Goal: Transaction & Acquisition: Purchase product/service

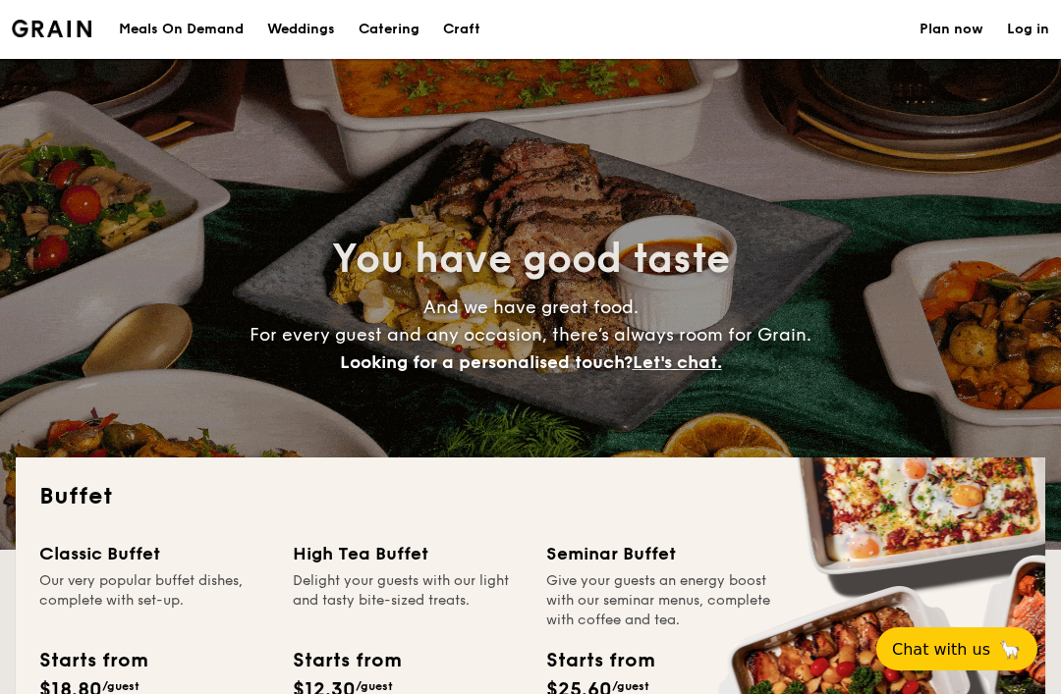
select select
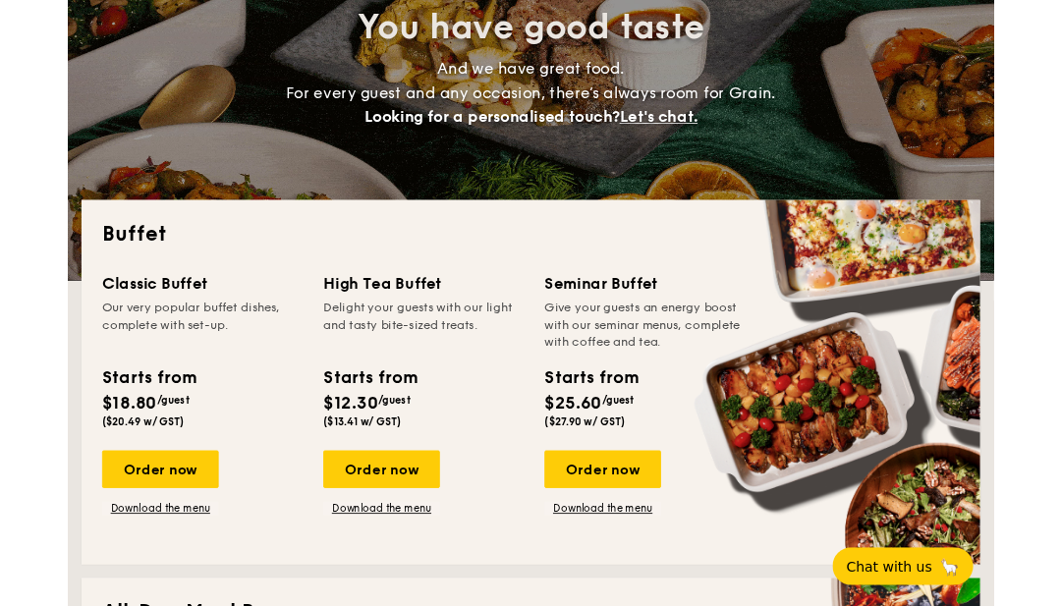
scroll to position [229, 0]
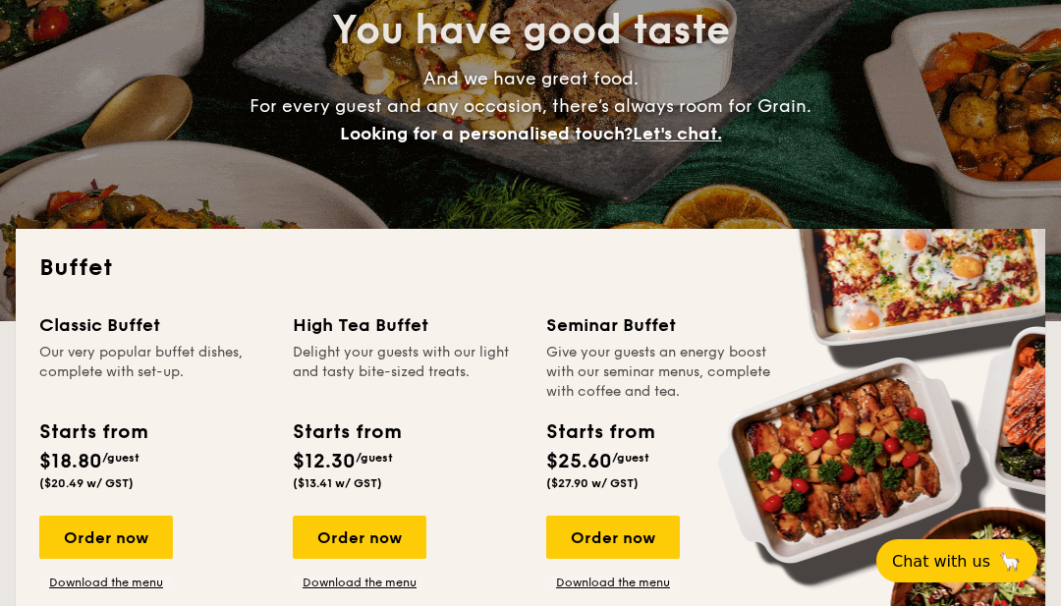
click at [135, 553] on div "Order now" at bounding box center [106, 537] width 134 height 43
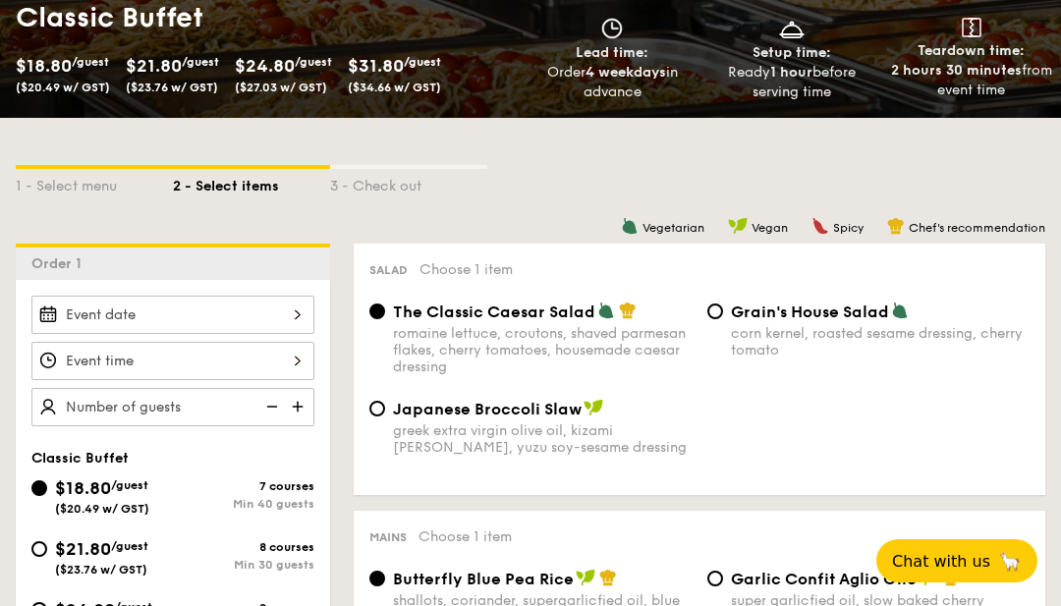
scroll to position [326, 0]
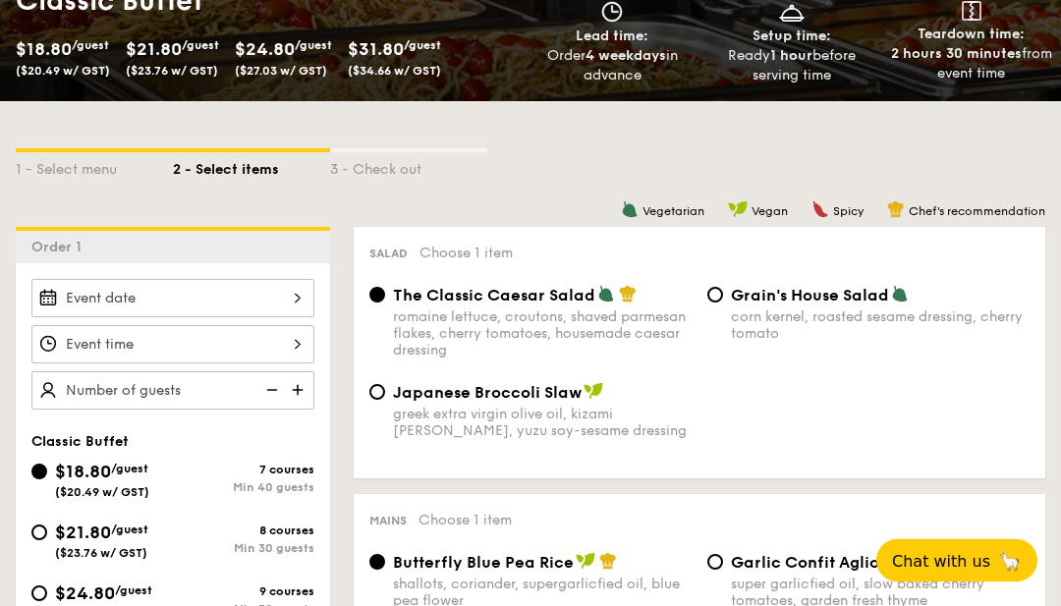
select select
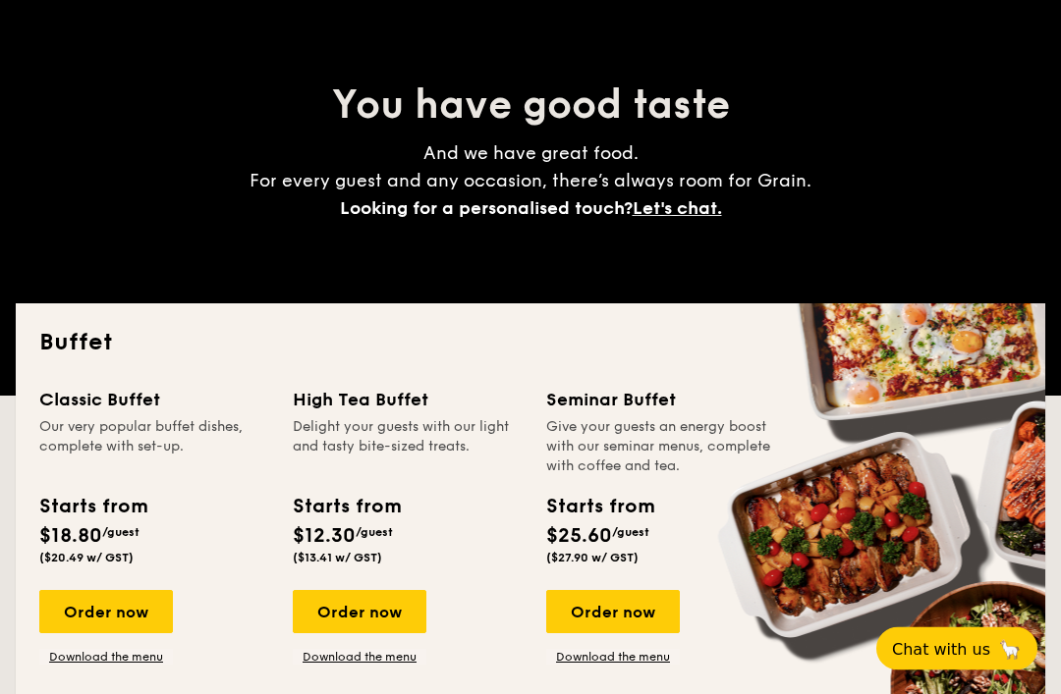
scroll to position [154, 0]
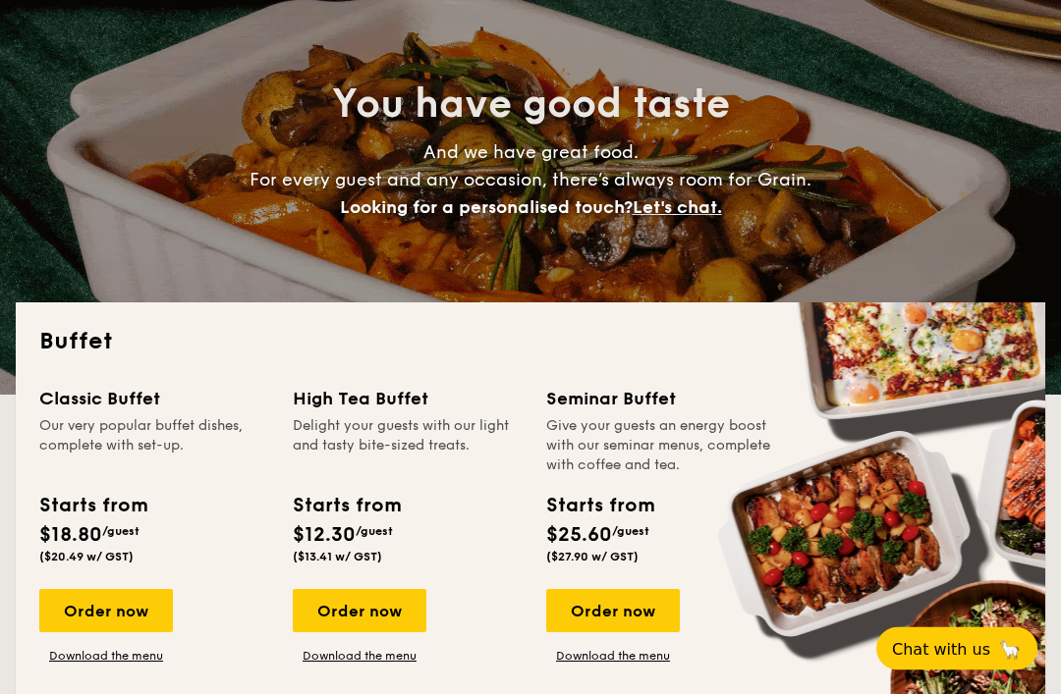
click at [155, 609] on div "Order now" at bounding box center [106, 611] width 134 height 43
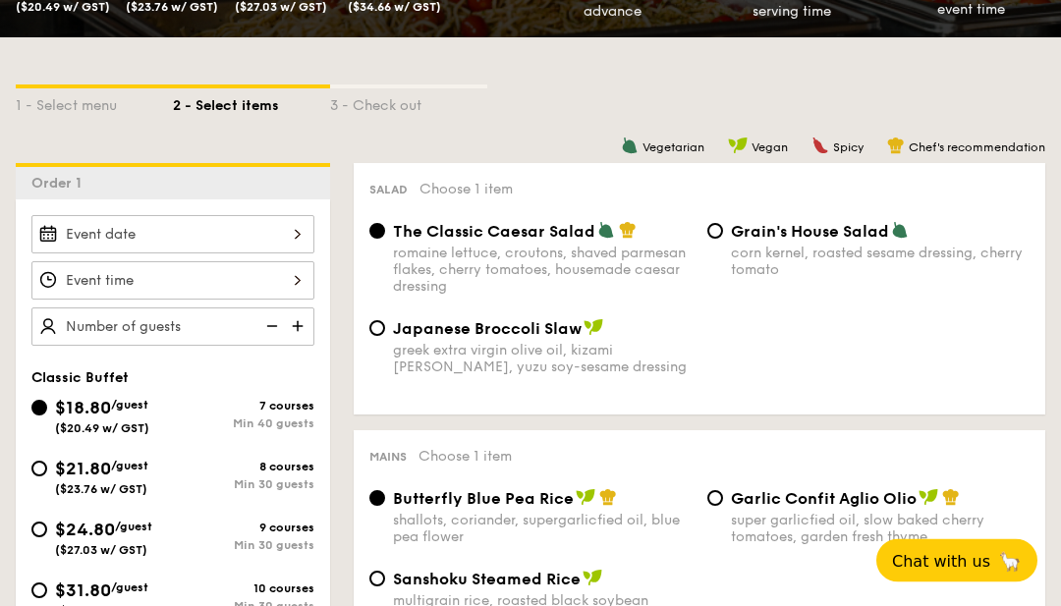
click at [313, 315] on img at bounding box center [299, 326] width 29 height 37
type input "40"
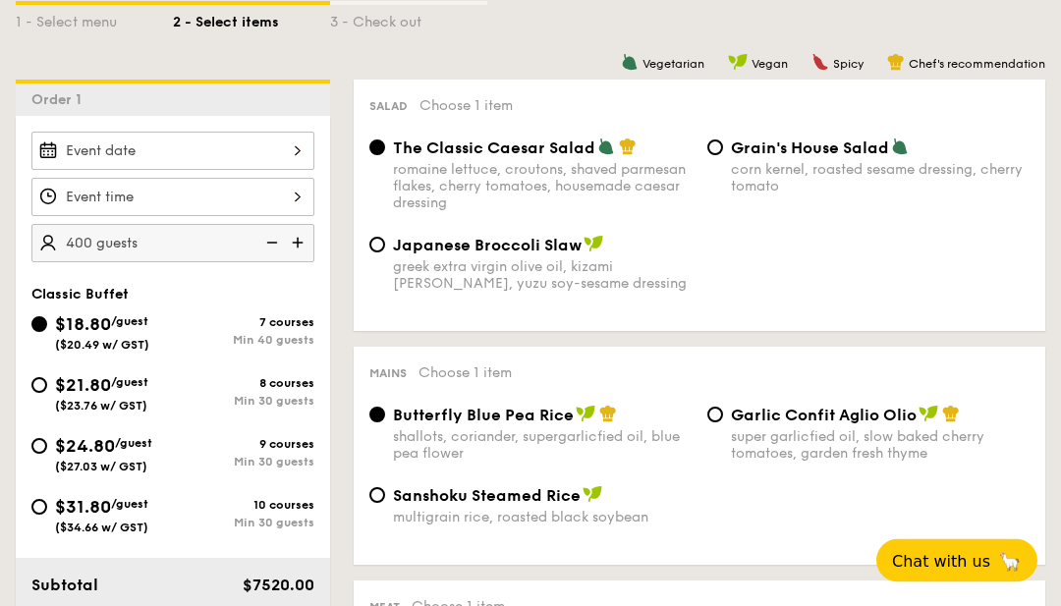
scroll to position [434, 0]
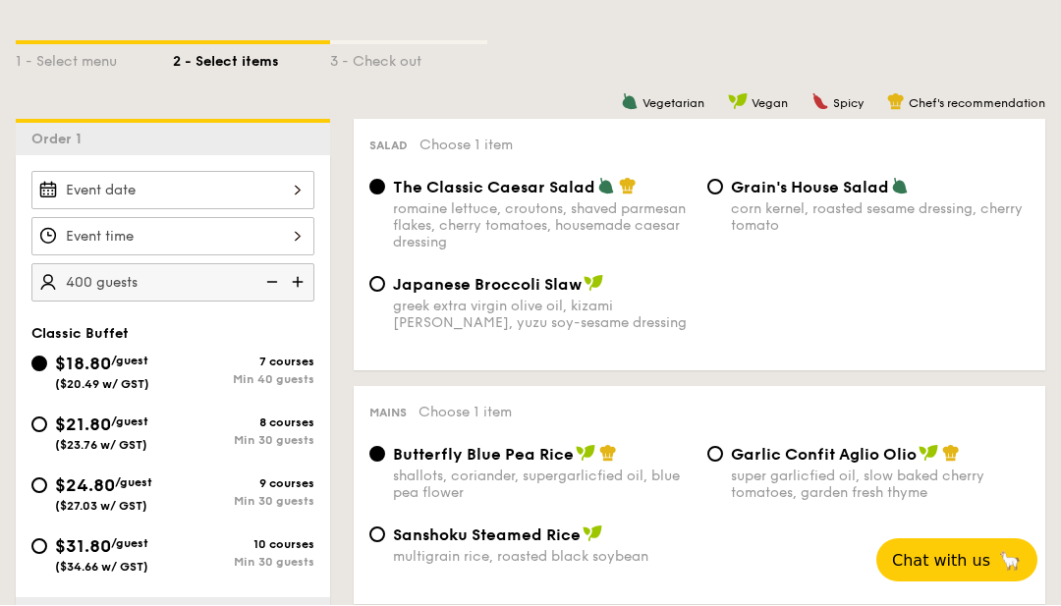
type input "400"
click at [506, 306] on div "greek extra virgin olive oil, kizami [PERSON_NAME], yuzu soy-sesame dressing" at bounding box center [542, 314] width 299 height 33
click at [385, 292] on input "Japanese Broccoli Slaw greek extra virgin olive oil, kizami [PERSON_NAME], yuzu…" at bounding box center [377, 284] width 16 height 16
radio input "true"
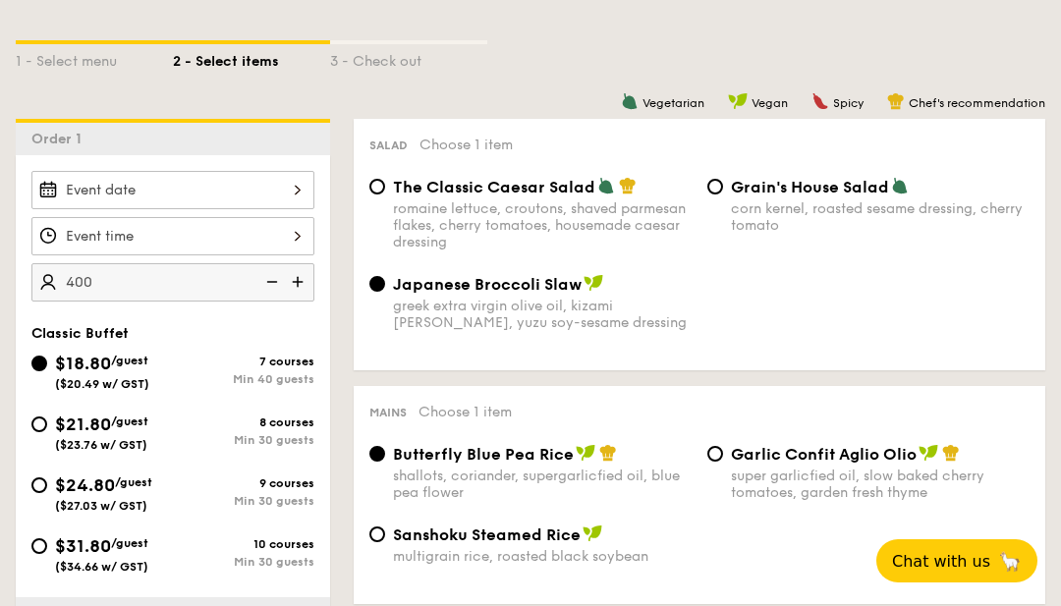
type input "400 guests"
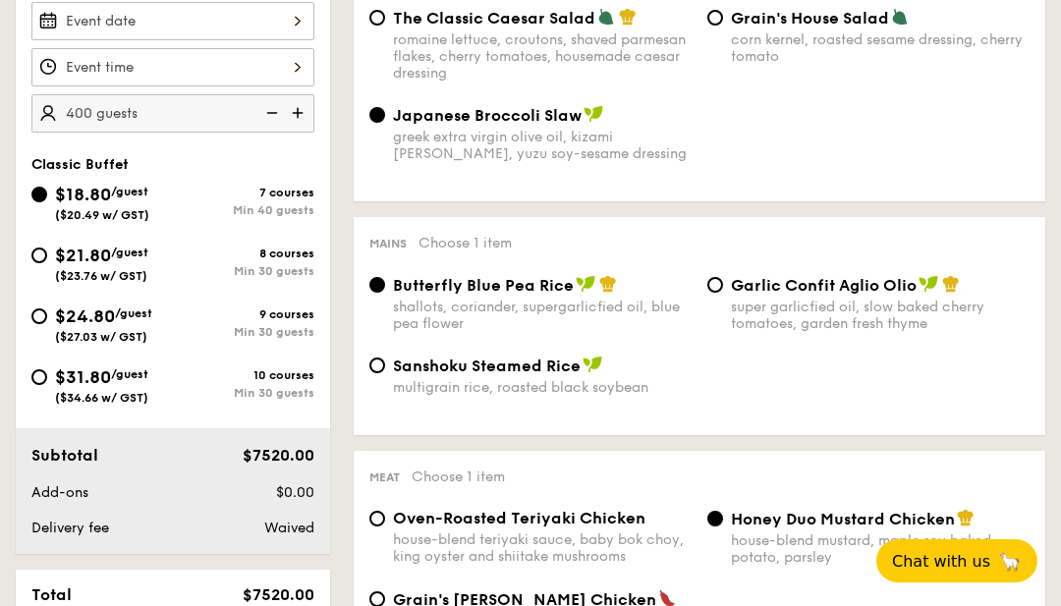
scroll to position [611, 0]
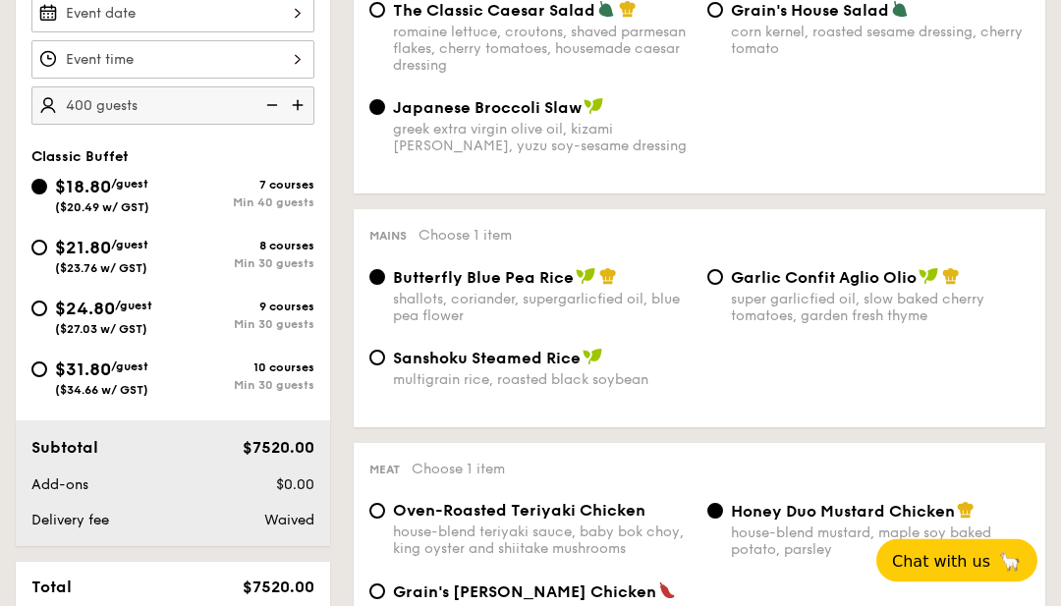
click at [848, 281] on span "Garlic Confit Aglio Olio" at bounding box center [824, 278] width 186 height 19
click at [723, 281] on input "Garlic Confit Aglio Olio super garlicfied oil, slow baked cherry tomatoes, gard…" at bounding box center [715, 278] width 16 height 16
radio input "true"
click at [597, 40] on div "romaine lettuce, croutons, shaved parmesan flakes, cherry tomatoes, housemade c…" at bounding box center [542, 50] width 299 height 50
click at [385, 19] on input "The Classic Caesar Salad romaine lettuce, croutons, shaved parmesan flakes, che…" at bounding box center [377, 11] width 16 height 16
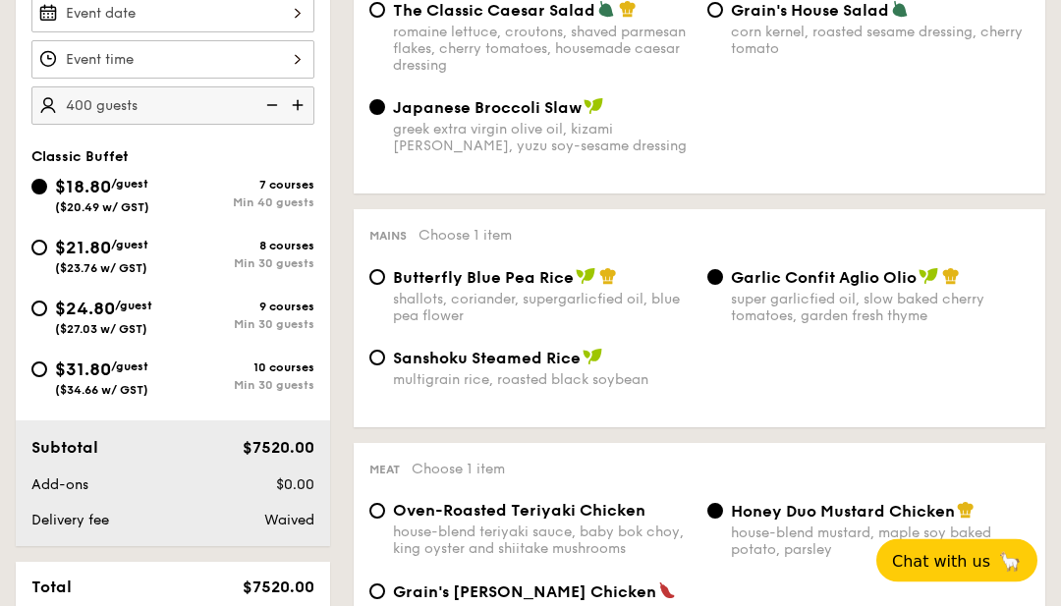
radio input "true"
click at [522, 368] on span "Sanshoku Steamed Rice" at bounding box center [487, 359] width 188 height 19
click at [385, 366] on input "Sanshoku Steamed Rice multigrain rice, roasted black soybean" at bounding box center [377, 359] width 16 height 16
radio input "true"
click at [797, 304] on div "super garlicfied oil, slow baked cherry tomatoes, garden fresh thyme" at bounding box center [880, 308] width 299 height 33
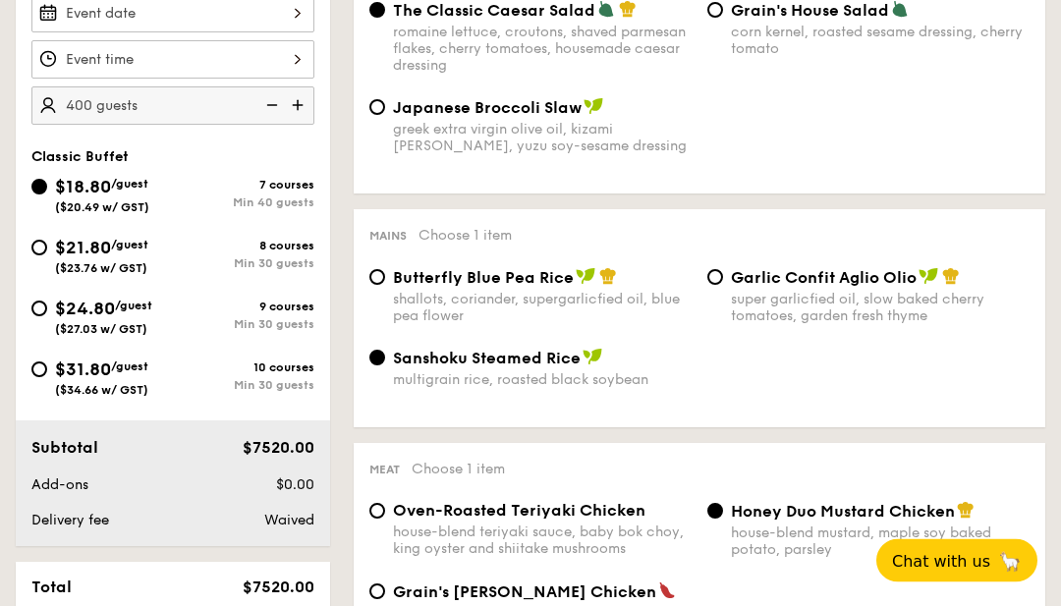
click at [723, 286] on input "Garlic Confit Aglio Olio super garlicfied oil, slow baked cherry tomatoes, gard…" at bounding box center [715, 278] width 16 height 16
radio input "true"
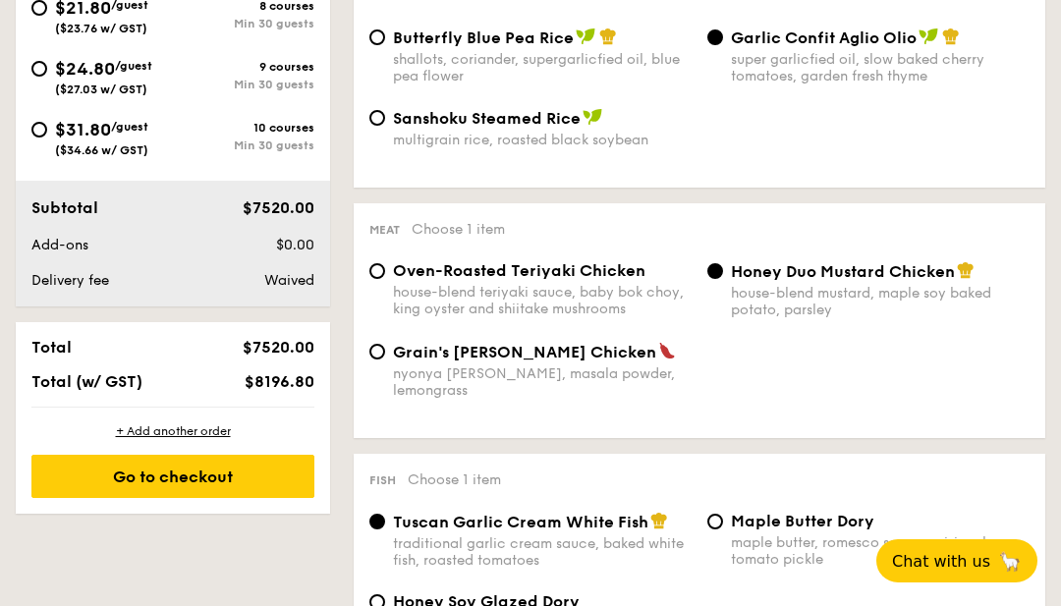
scroll to position [856, 0]
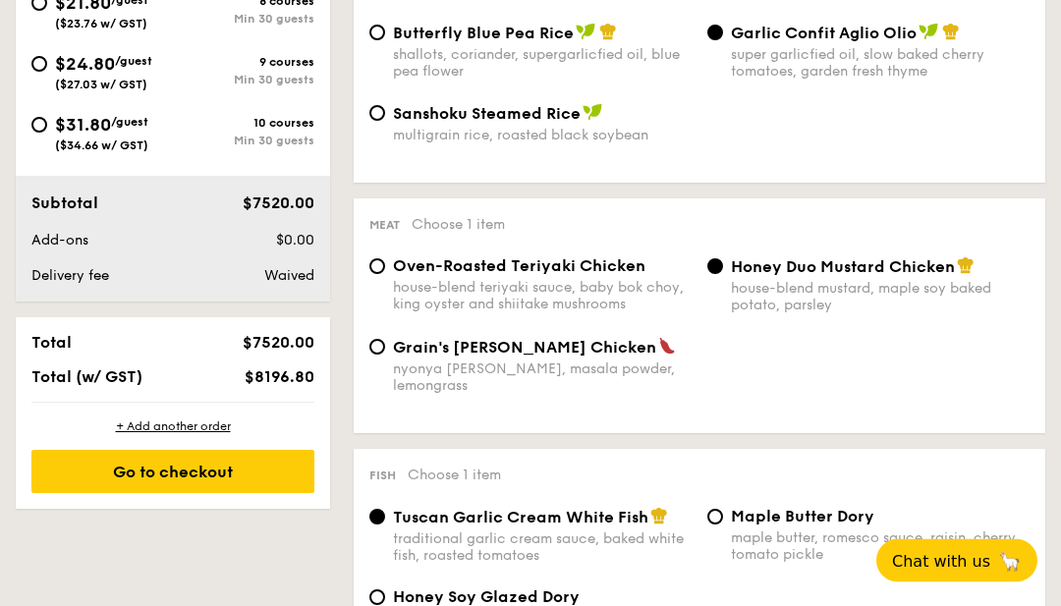
click at [532, 302] on div "house-blend teriyaki sauce, baby bok choy, king oyster and shiitake mushrooms" at bounding box center [542, 296] width 299 height 33
click at [385, 275] on input "Oven-Roasted Teriyaki Chicken house-blend teriyaki sauce, baby bok choy, king o…" at bounding box center [377, 267] width 16 height 16
radio input "true"
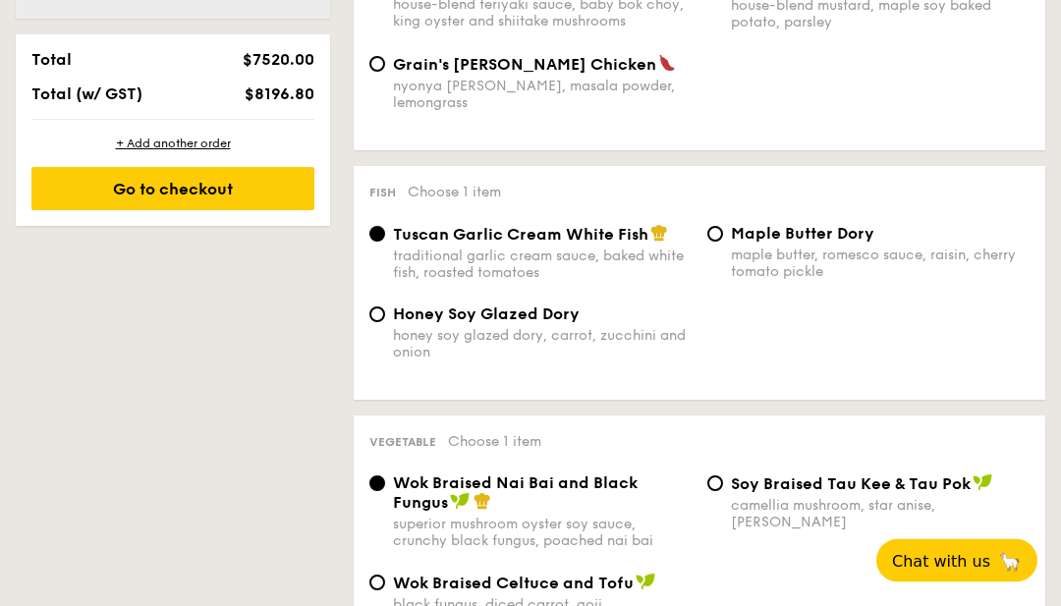
scroll to position [1139, 0]
click at [416, 351] on div "honey soy glazed dory, carrot, zucchini and onion" at bounding box center [542, 343] width 299 height 33
click at [385, 322] on input "Honey Soy Glazed Dory honey soy glazed dory, carrot, zucchini and onion" at bounding box center [377, 314] width 16 height 16
radio input "true"
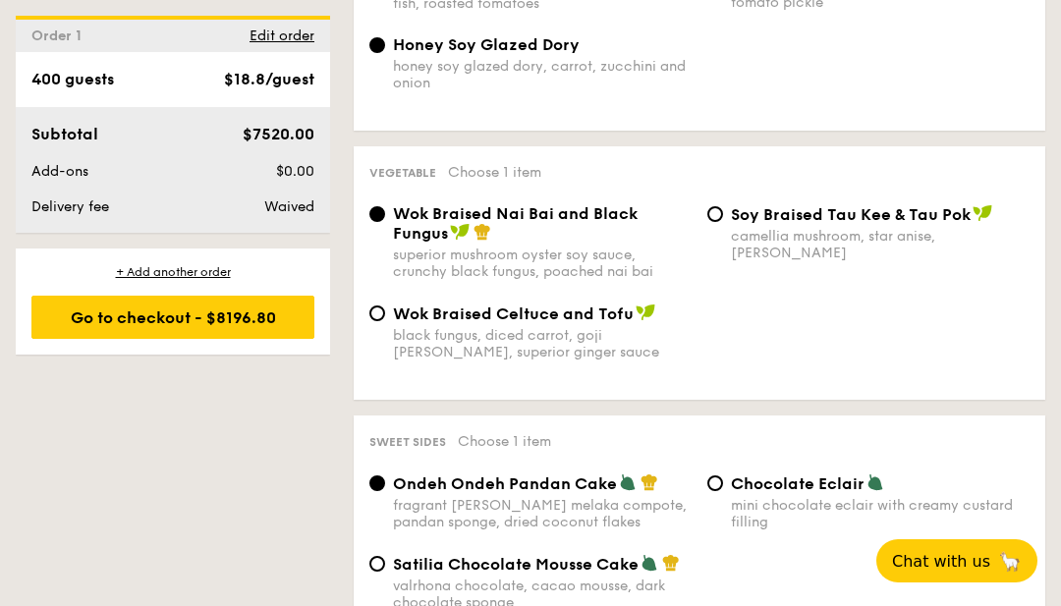
scroll to position [1396, 0]
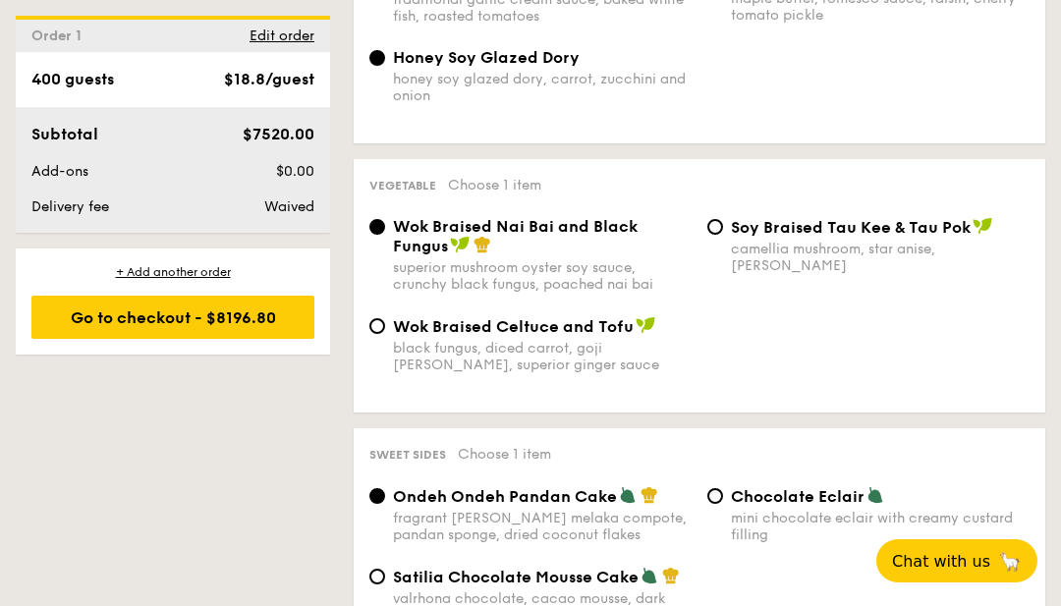
click at [830, 254] on div "camellia mushroom, star anise, [PERSON_NAME]" at bounding box center [880, 257] width 299 height 33
click at [723, 235] on input "⁠Soy Braised Tau Kee & Tau Pok camellia mushroom, star anise, goji [PERSON_NAME]" at bounding box center [715, 227] width 16 height 16
radio input "true"
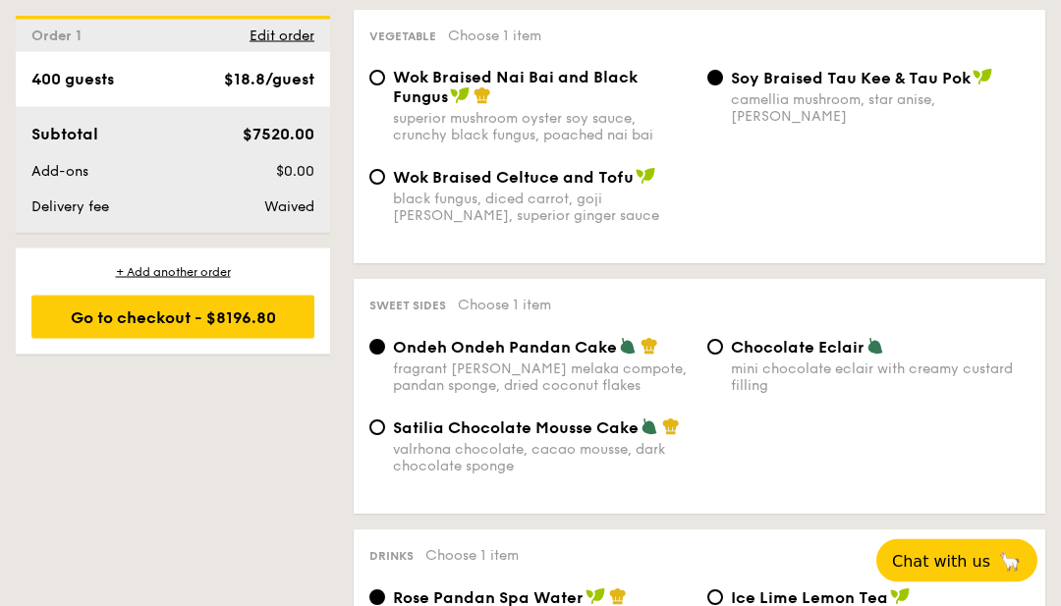
scroll to position [1545, 0]
click at [850, 375] on div "mini chocolate eclair with creamy custard filling" at bounding box center [880, 376] width 299 height 33
click at [723, 355] on input "Chocolate Eclair mini chocolate eclair with creamy custard filling" at bounding box center [715, 347] width 16 height 16
radio input "true"
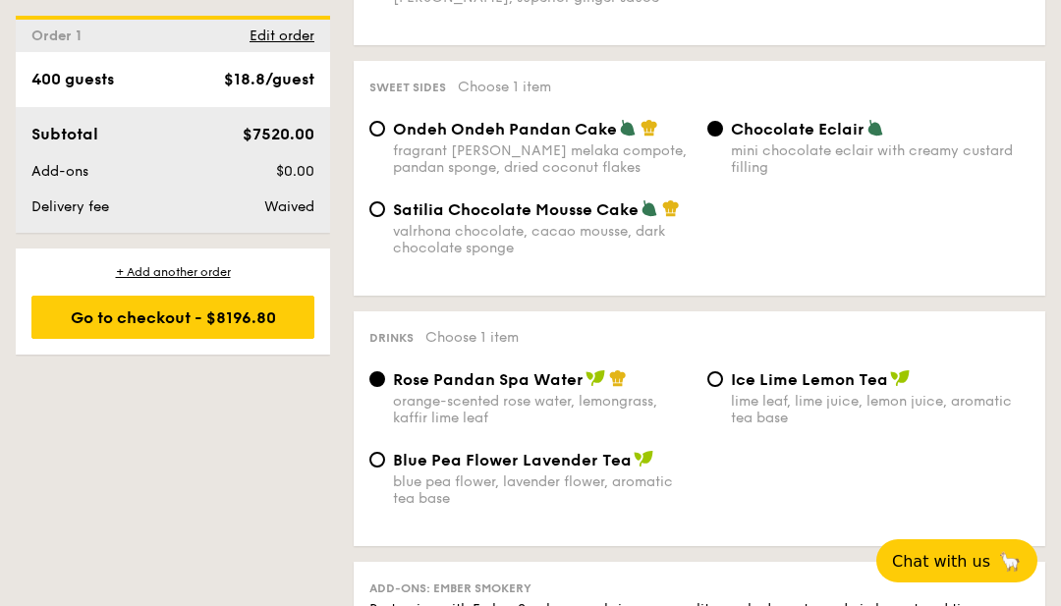
scroll to position [1764, 0]
click at [560, 498] on div "blue pea flower, lavender flower, aromatic tea base" at bounding box center [542, 488] width 299 height 33
click at [385, 467] on input "Blue Pea Flower Lavender Tea blue pea flower, lavender flower, aromatic tea base" at bounding box center [377, 459] width 16 height 16
radio input "true"
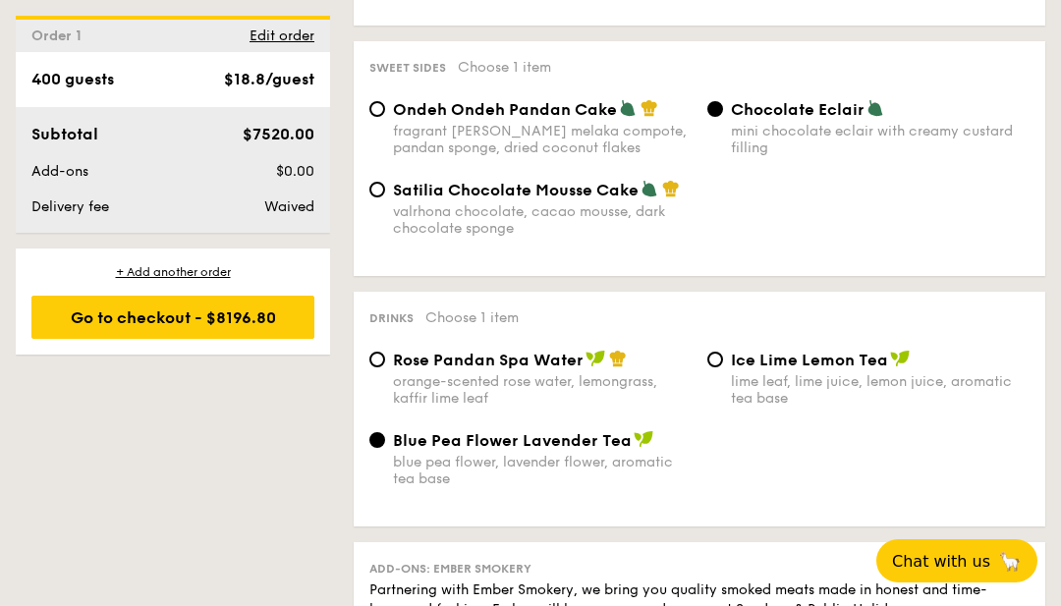
scroll to position [1787, 0]
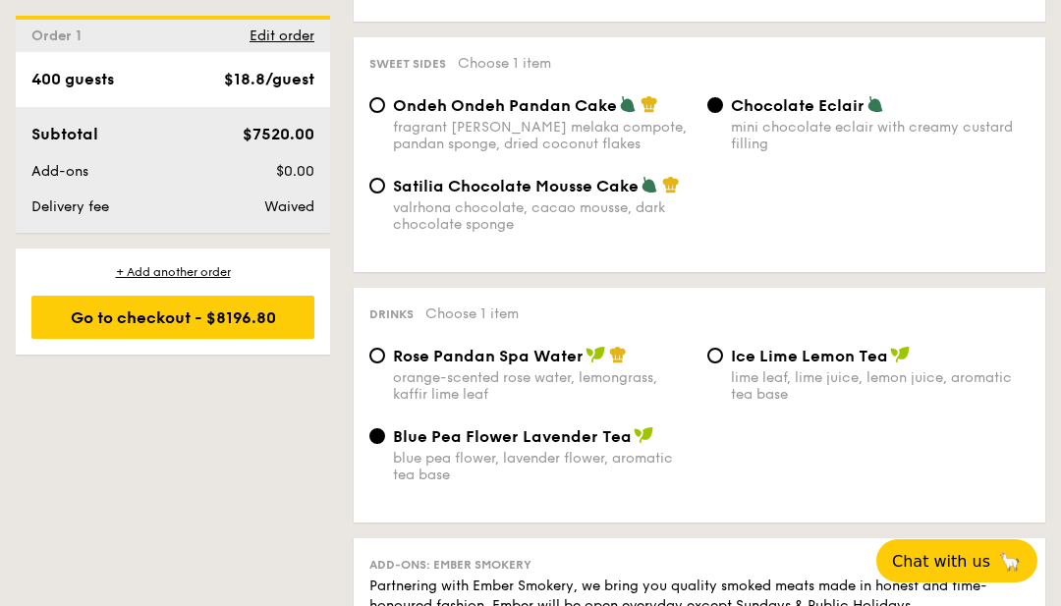
click at [469, 132] on div "fragrant [PERSON_NAME] melaka compote, pandan sponge, dried coconut flakes" at bounding box center [542, 135] width 299 height 33
click at [385, 113] on input "Ondeh Ondeh Pandan Cake fragrant [PERSON_NAME] melaka compote, pandan sponge, d…" at bounding box center [377, 105] width 16 height 16
radio input "true"
click at [762, 403] on div "lime leaf, lime juice, lemon juice, aromatic tea base" at bounding box center [880, 385] width 299 height 33
click at [723, 363] on input "Ice Lime Lemon Tea lime leaf, lime juice, lemon juice, aromatic tea base" at bounding box center [715, 356] width 16 height 16
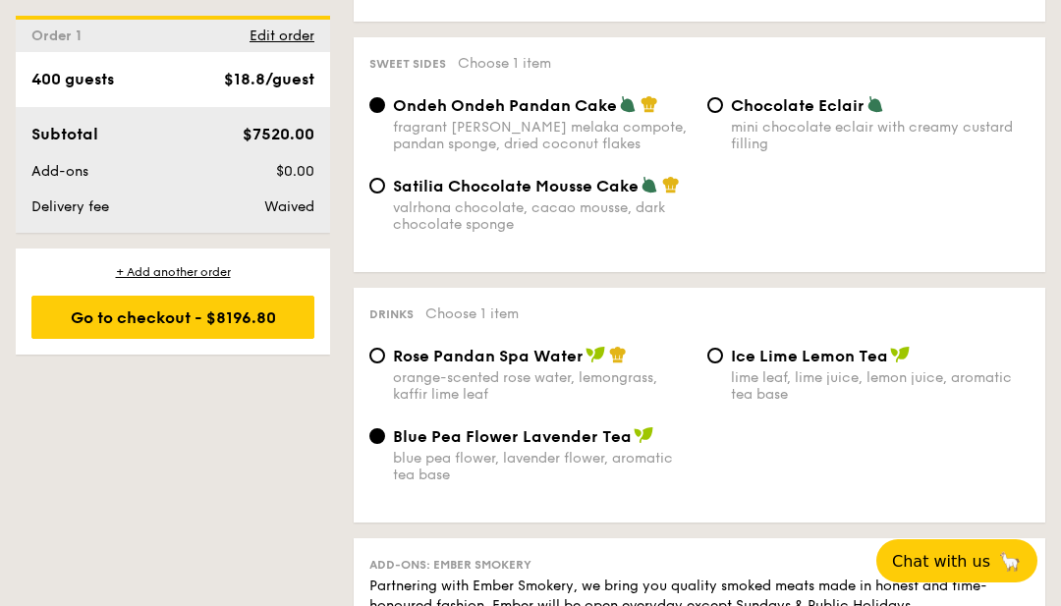
radio input "true"
click at [543, 471] on div "blue pea flower, lavender flower, aromatic tea base" at bounding box center [542, 466] width 299 height 33
click at [385, 444] on input "Blue Pea Flower Lavender Tea blue pea flower, lavender flower, aromatic tea base" at bounding box center [377, 436] width 16 height 16
radio input "true"
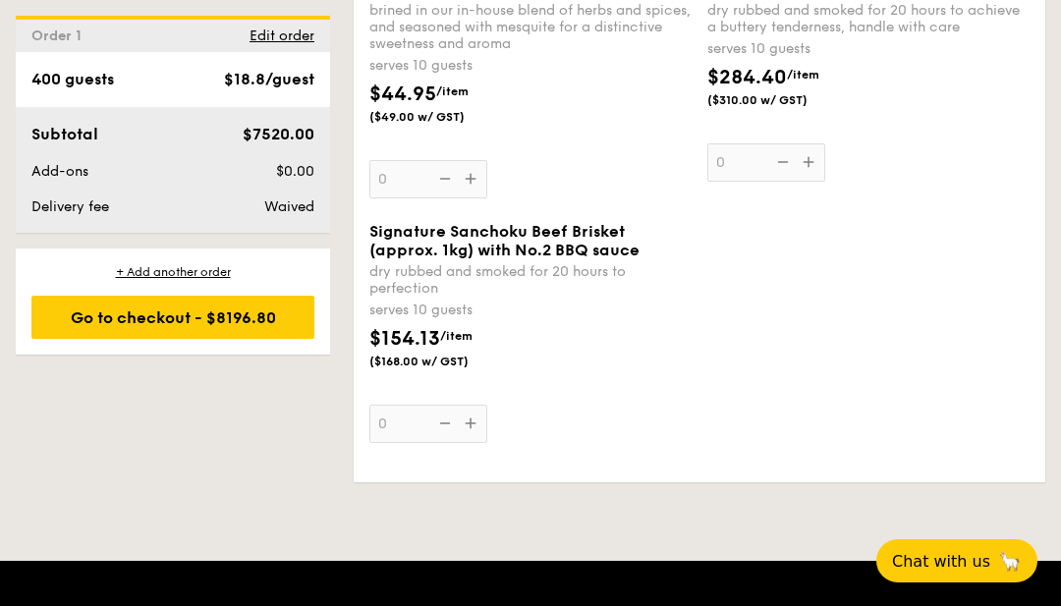
click at [269, 334] on div "Go to checkout - $8196.80" at bounding box center [172, 317] width 283 height 43
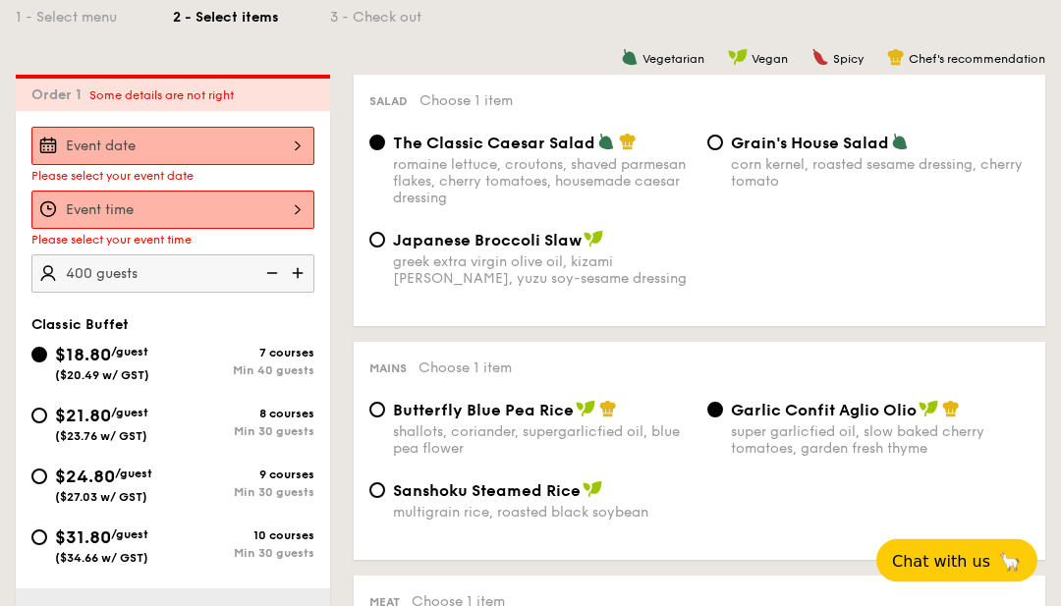
scroll to position [472, 0]
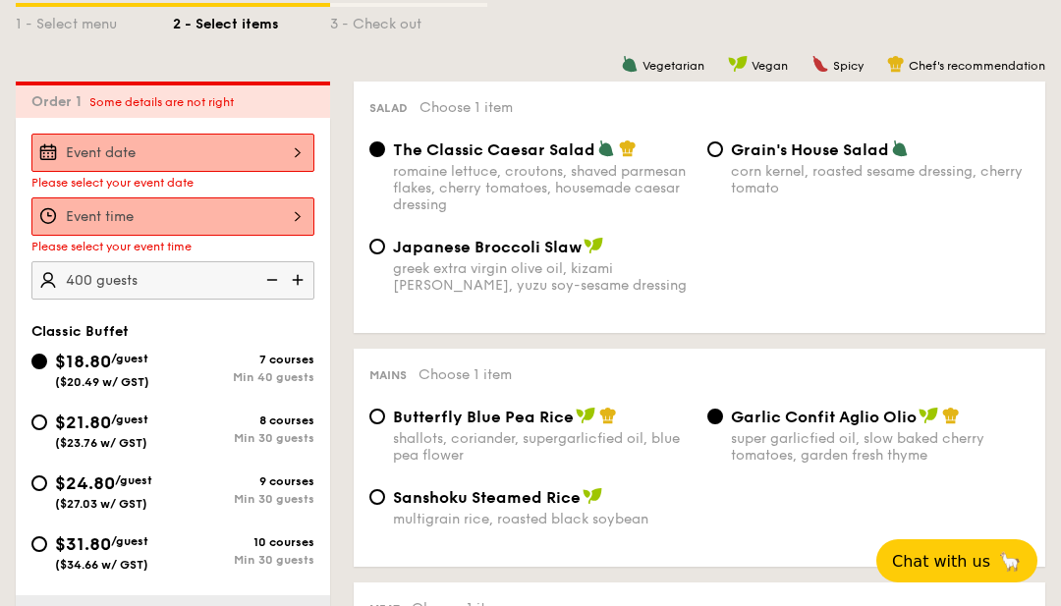
click at [155, 569] on div "$31.80 /guest ($34.66 w/ GST)" at bounding box center [101, 550] width 141 height 41
click at [47, 552] on input "$31.80 /guest ($34.66 w/ GST) 10 courses Min 30 guests" at bounding box center [39, 544] width 16 height 16
radio input "true"
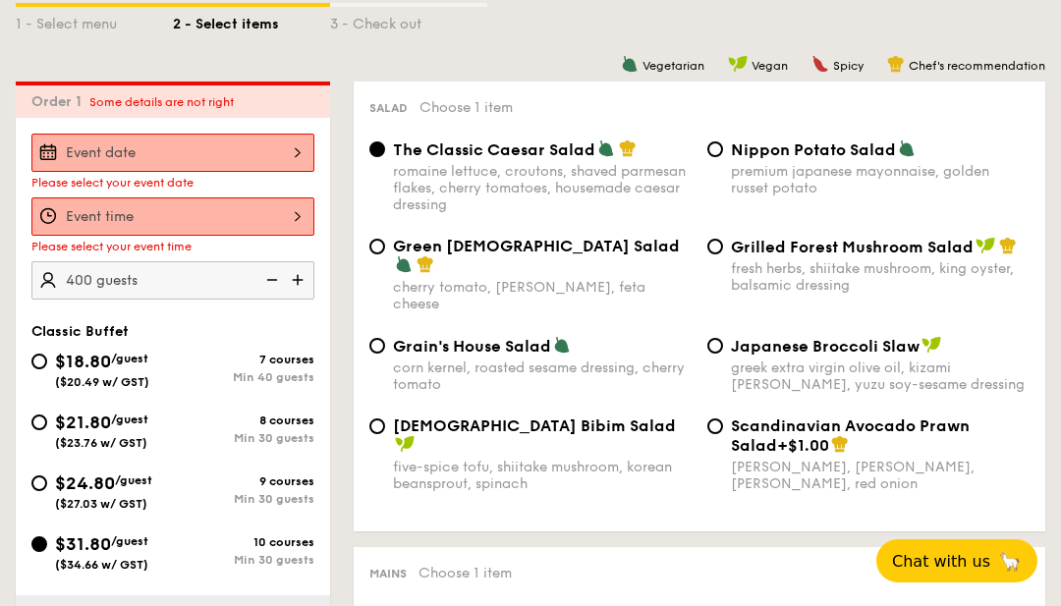
radio input "true"
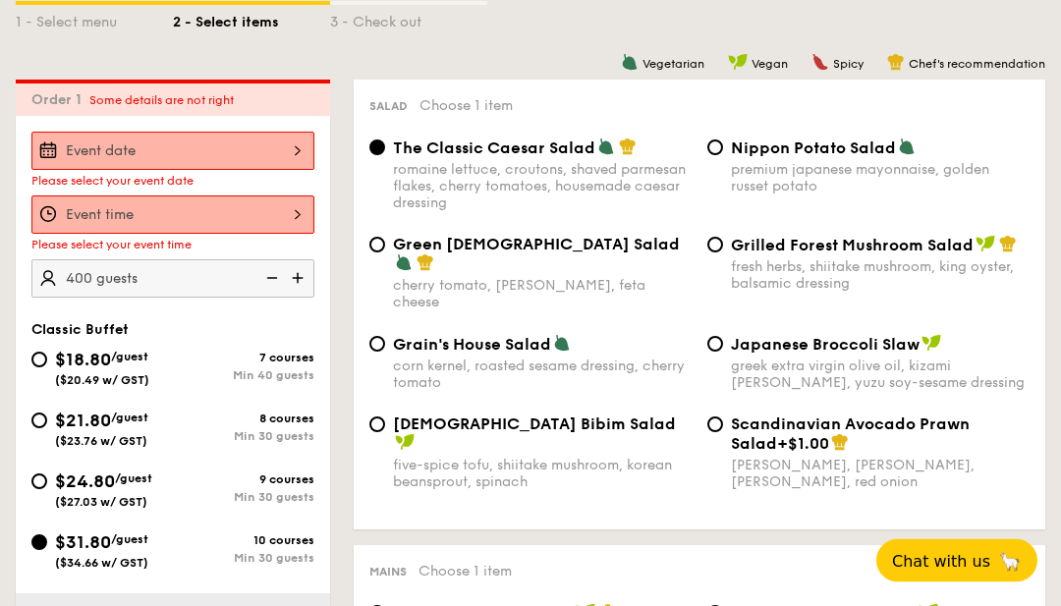
scroll to position [474, 0]
click at [191, 382] on div "Min 40 guests" at bounding box center [243, 375] width 141 height 14
click at [47, 367] on input "$18.80 /guest ($20.49 w/ GST) 7 courses Min 40 guests" at bounding box center [39, 360] width 16 height 16
radio input "true"
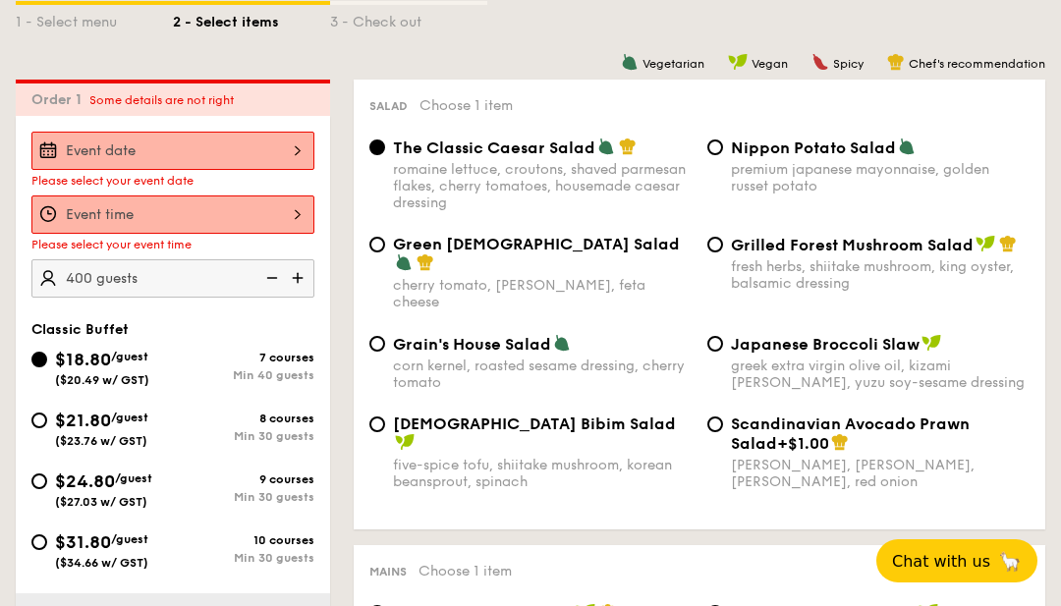
radio input "true"
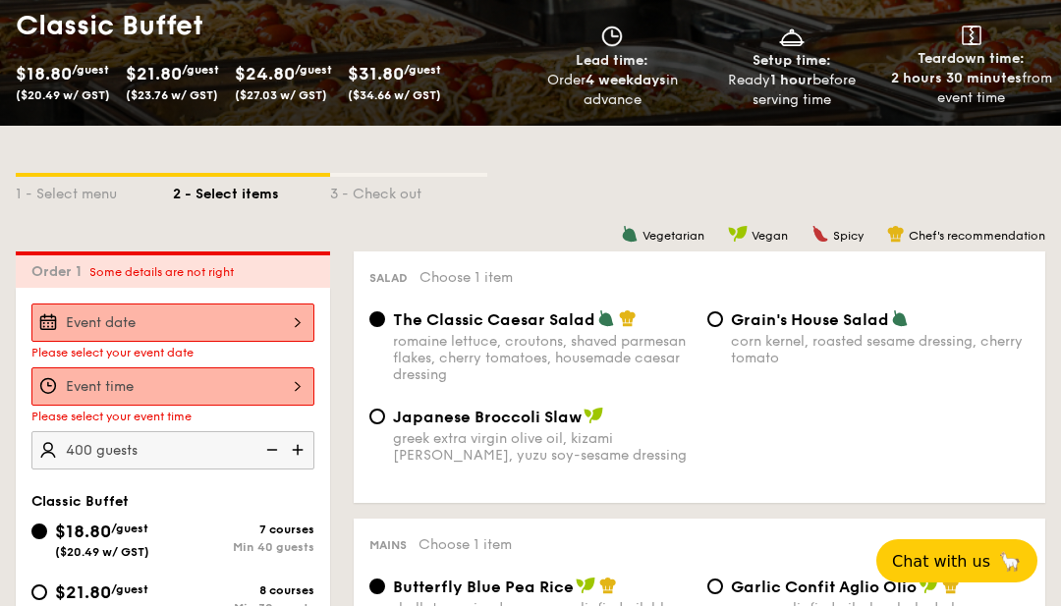
scroll to position [0, 0]
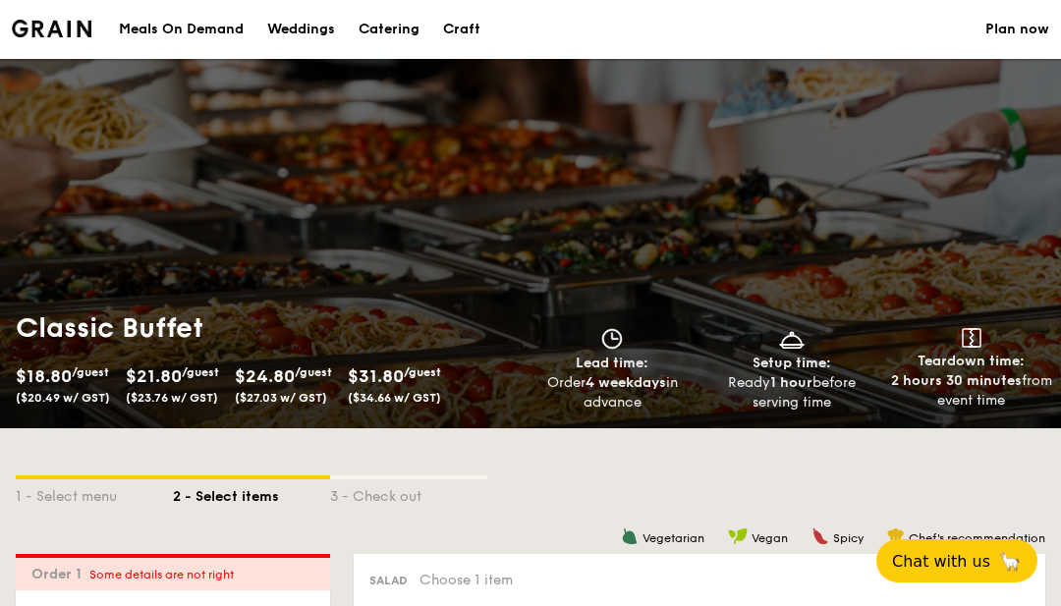
select select
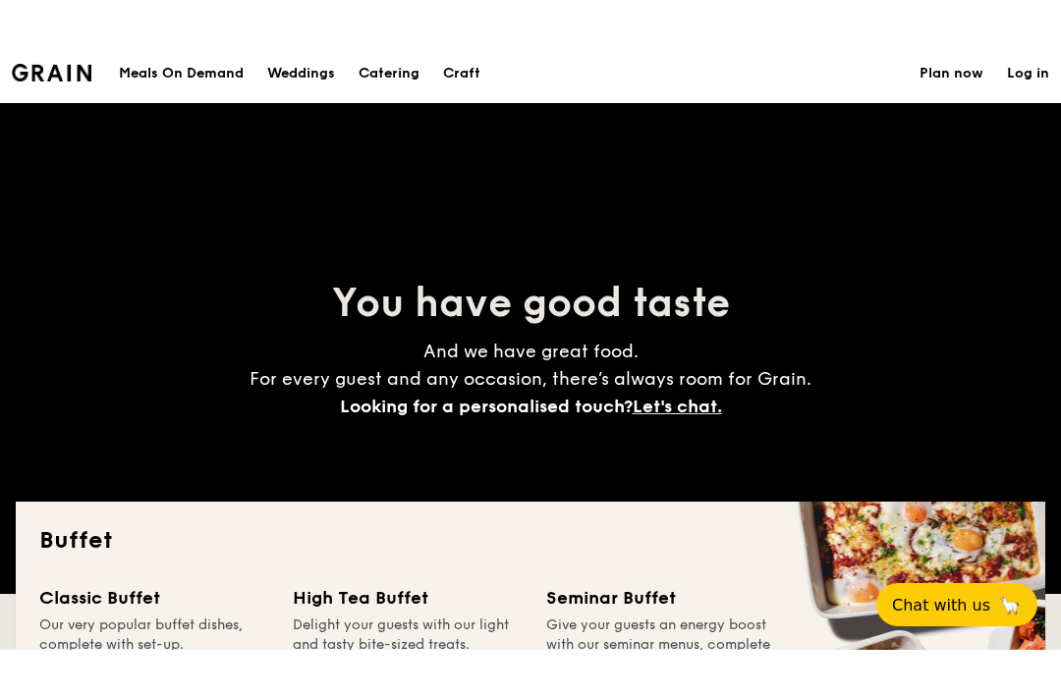
scroll to position [1, 0]
